Goal: Task Accomplishment & Management: Use online tool/utility

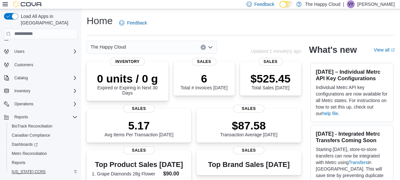
scroll to position [15, 0]
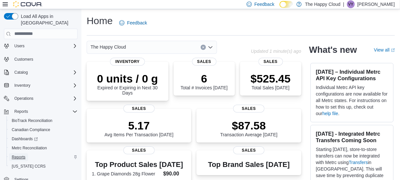
click at [18, 154] on span "Reports" at bounding box center [19, 156] width 14 height 5
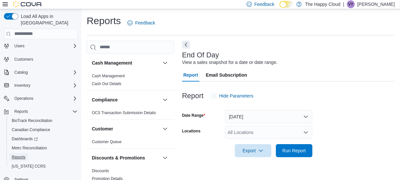
scroll to position [14, 0]
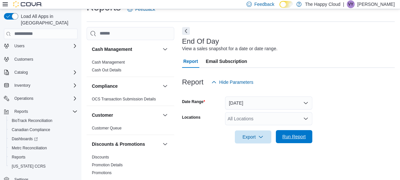
click at [293, 138] on span "Run Report" at bounding box center [293, 136] width 23 height 7
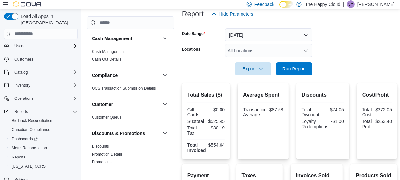
scroll to position [91, 0]
